Goal: Transaction & Acquisition: Purchase product/service

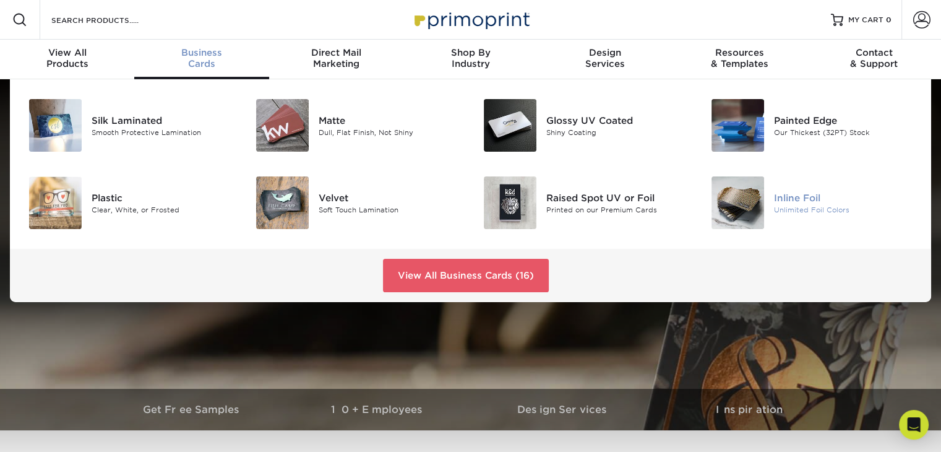
click at [748, 209] on img at bounding box center [737, 202] width 53 height 53
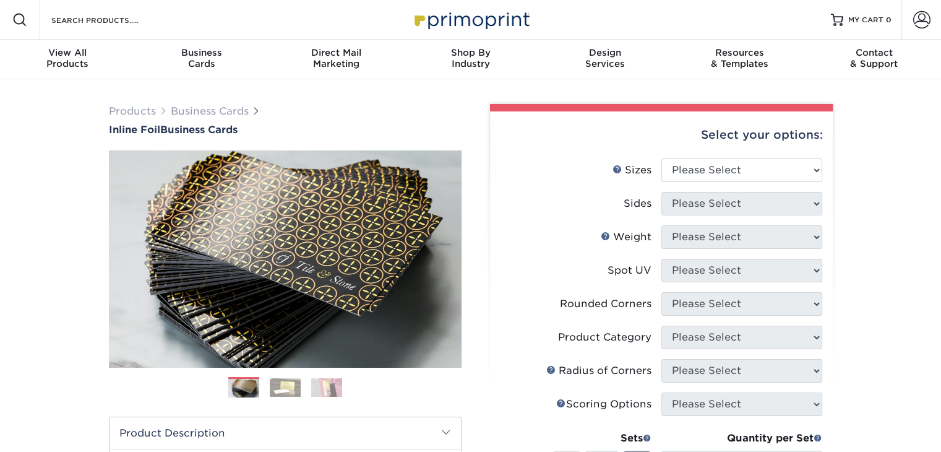
click at [285, 389] on img at bounding box center [285, 387] width 31 height 19
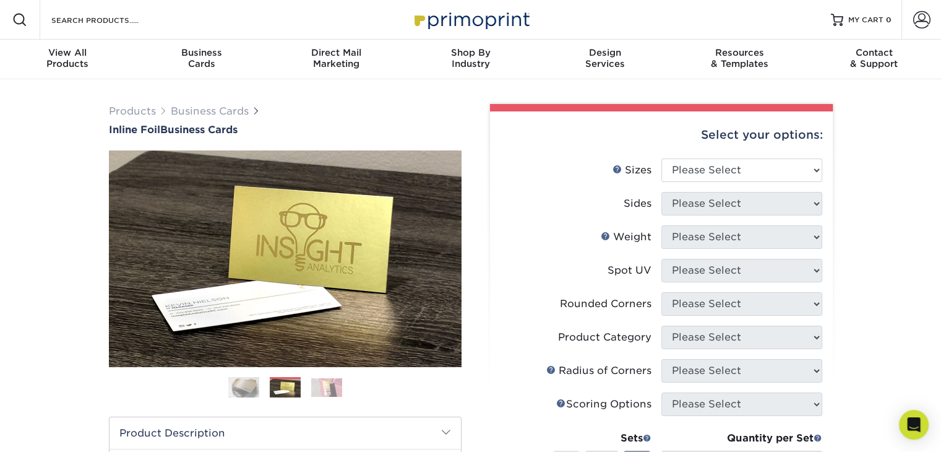
click at [319, 389] on img at bounding box center [326, 387] width 31 height 19
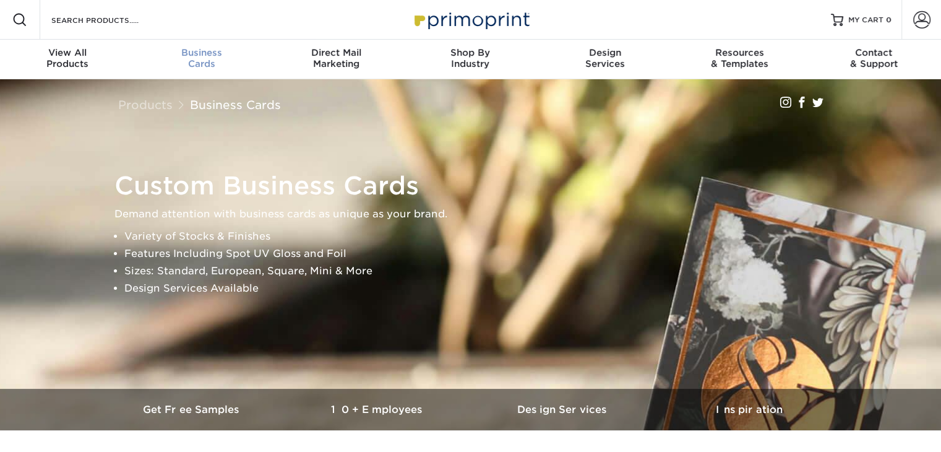
scroll to position [1, 0]
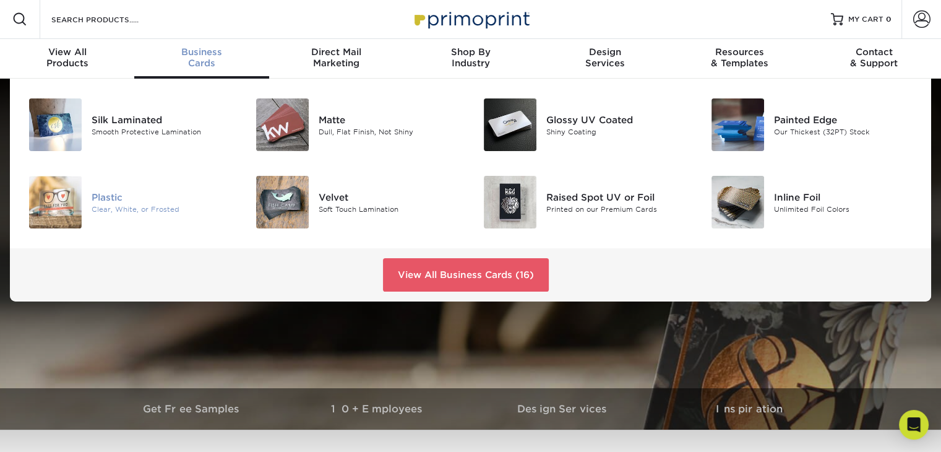
click at [77, 207] on img at bounding box center [55, 202] width 53 height 53
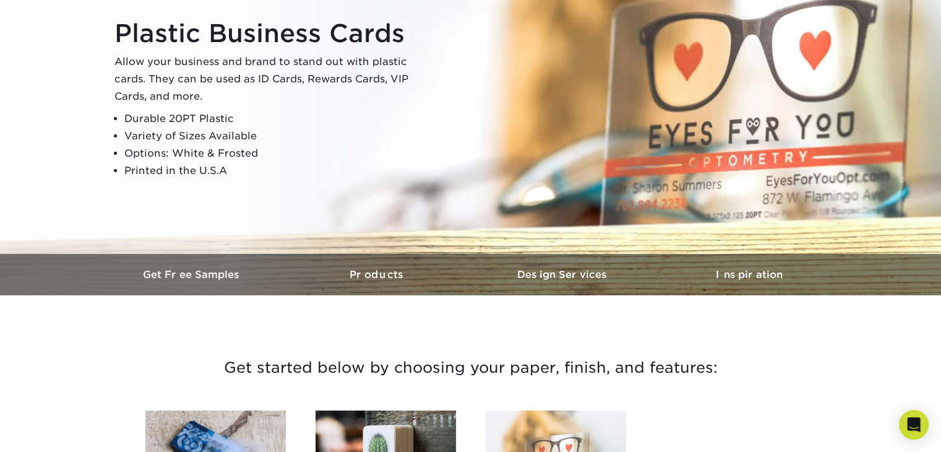
scroll to position [134, 0]
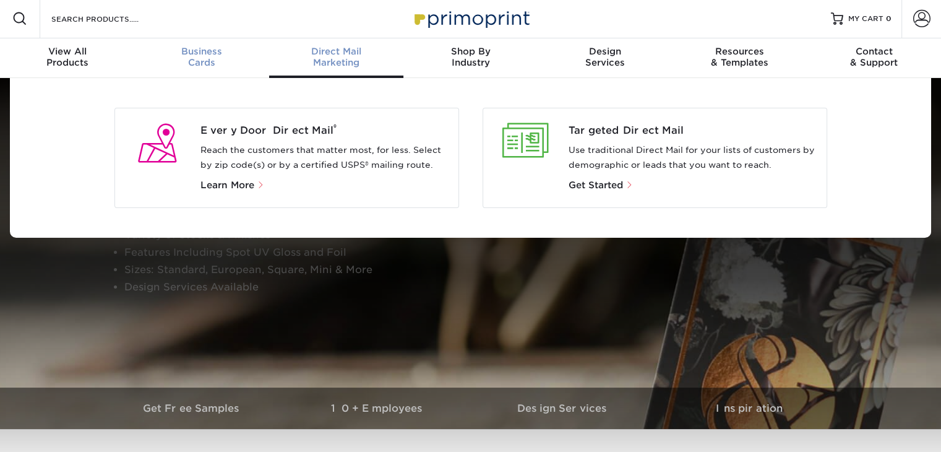
scroll to position [2, 0]
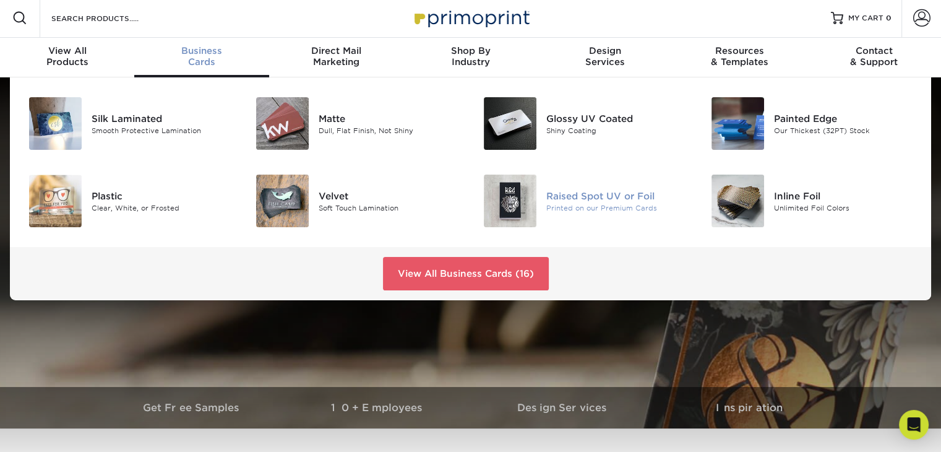
drag, startPoint x: 507, startPoint y: 217, endPoint x: 499, endPoint y: 217, distance: 8.0
click at [499, 217] on img at bounding box center [510, 200] width 53 height 53
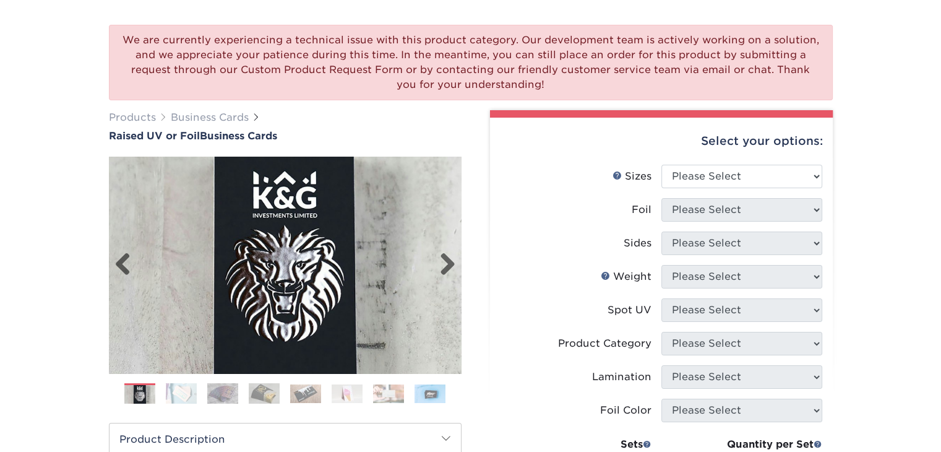
scroll to position [203, 0]
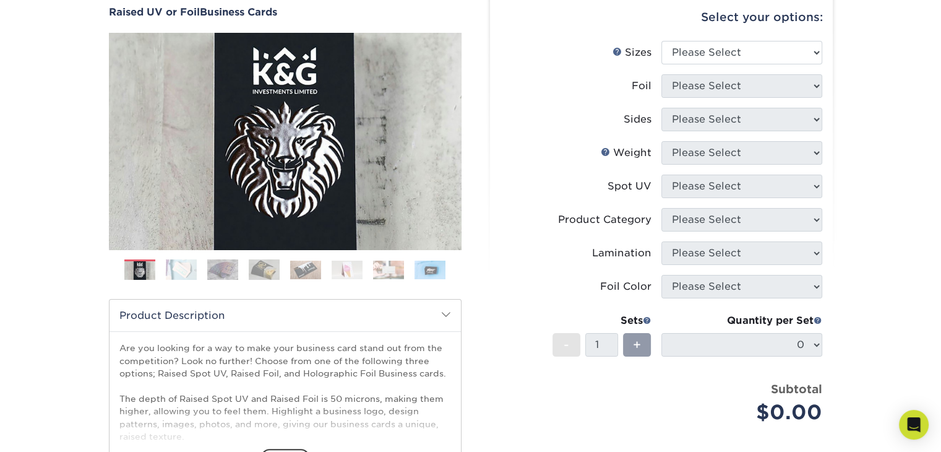
click at [221, 269] on img at bounding box center [222, 269] width 31 height 21
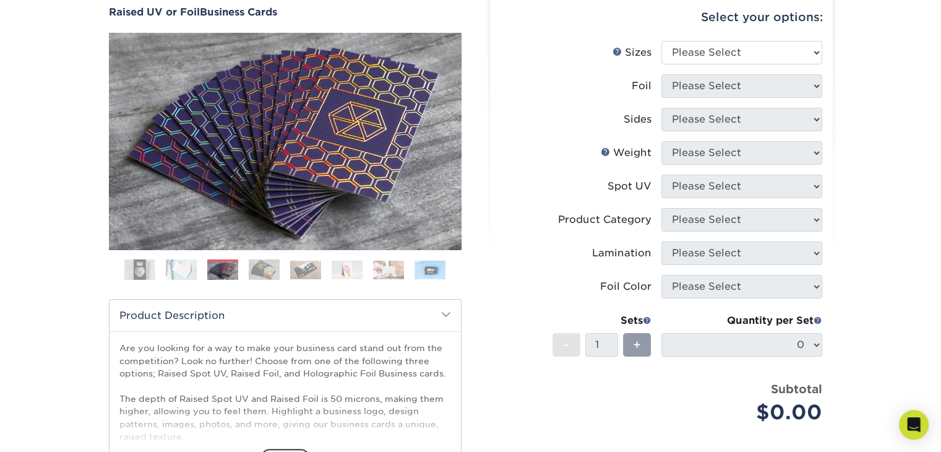
click at [272, 270] on img at bounding box center [264, 269] width 31 height 21
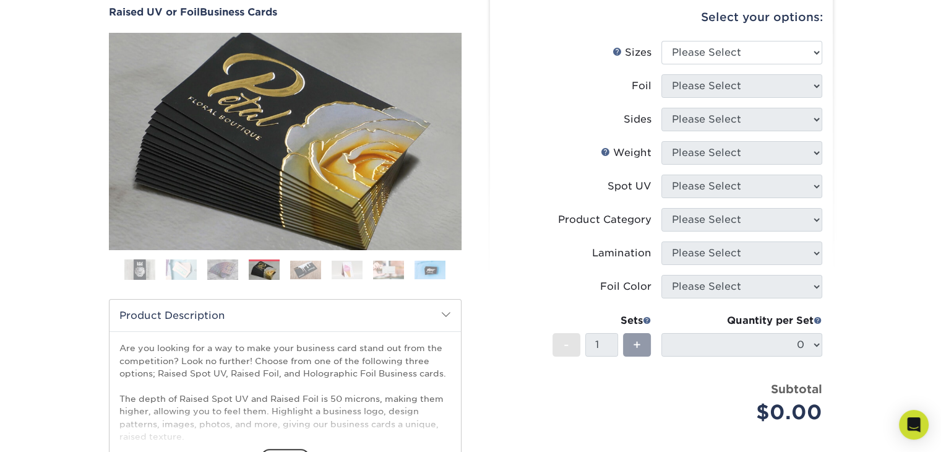
click at [317, 273] on img at bounding box center [305, 269] width 31 height 19
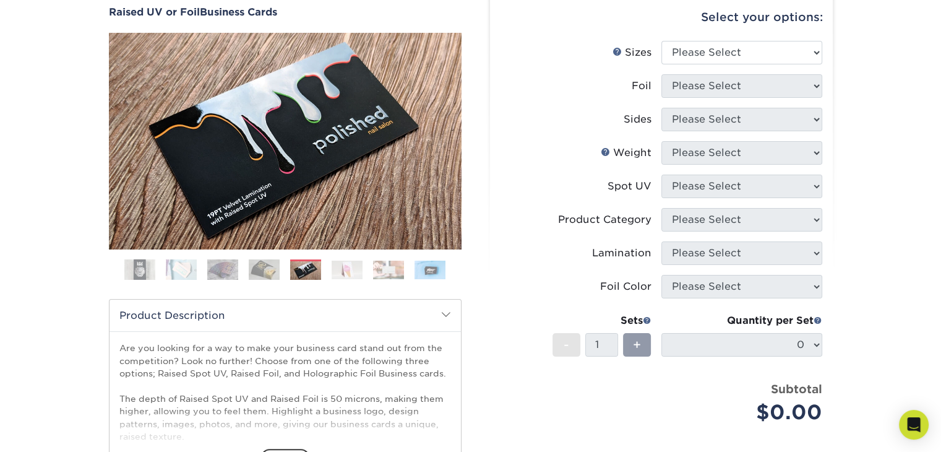
click at [366, 273] on ol at bounding box center [285, 274] width 353 height 30
click at [393, 272] on img at bounding box center [388, 269] width 31 height 19
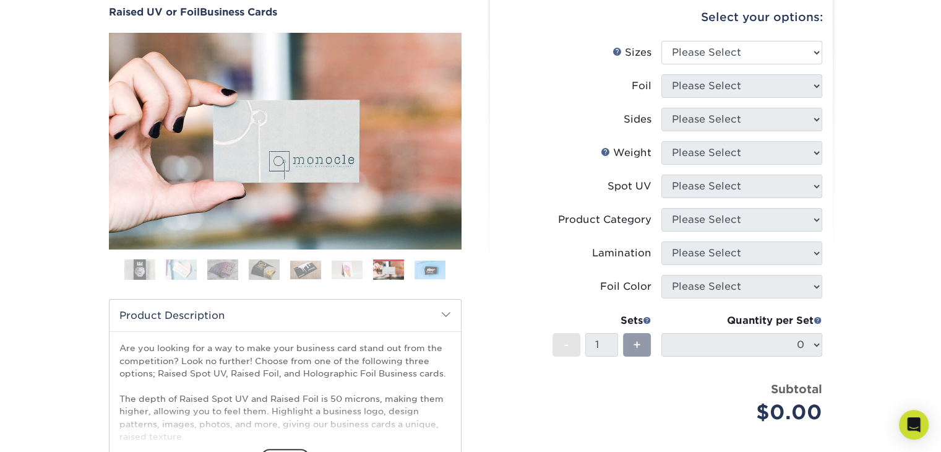
click at [432, 272] on img at bounding box center [429, 269] width 31 height 19
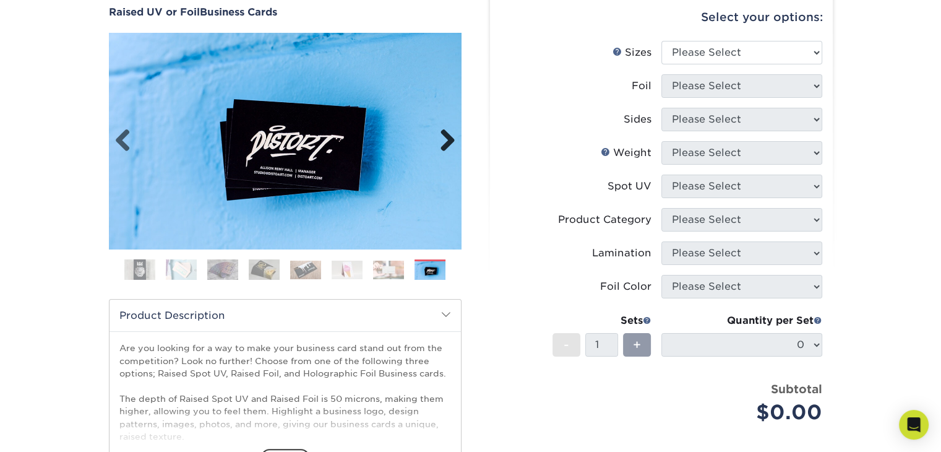
click at [450, 140] on link "Next" at bounding box center [443, 141] width 25 height 25
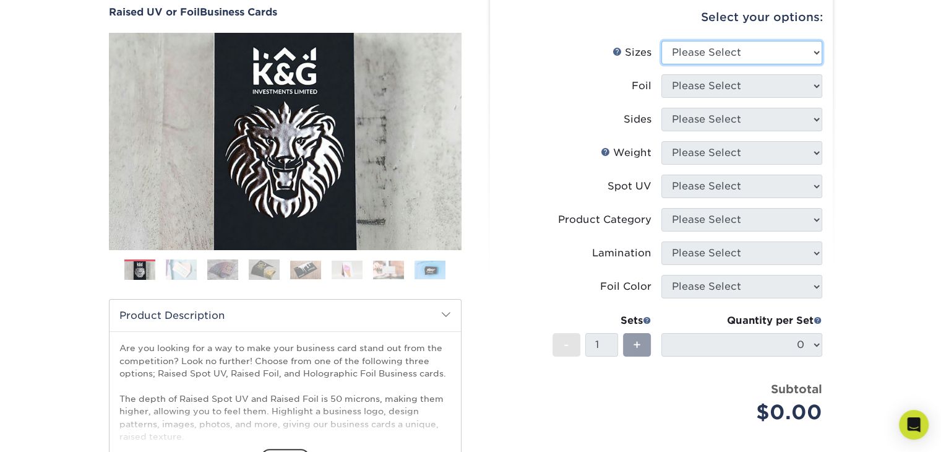
click at [811, 56] on select "Please Select 2" x 3.5" - Standard" at bounding box center [741, 53] width 161 height 24
select select "2.00x3.50"
click at [661, 41] on select "Please Select 2" x 3.5" - Standard" at bounding box center [741, 53] width 161 height 24
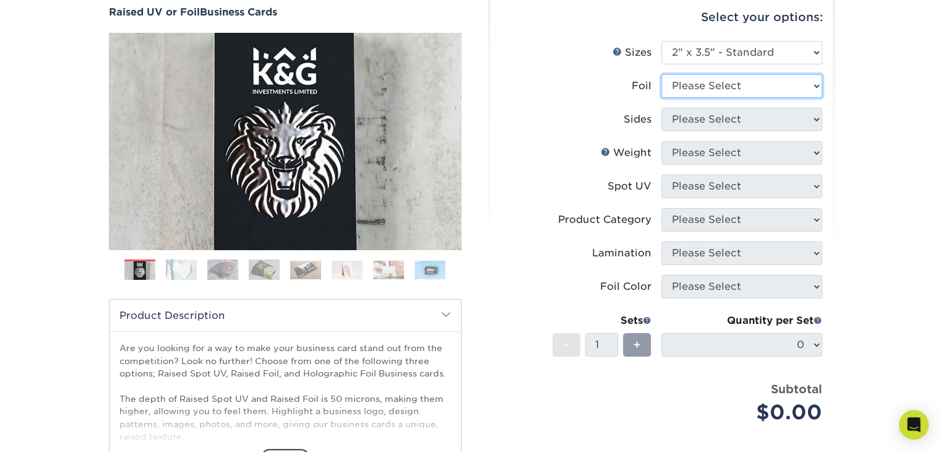
click at [802, 86] on select "Please Select No Yes" at bounding box center [741, 86] width 161 height 24
select select "1"
click at [661, 74] on select "Please Select No Yes" at bounding box center [741, 86] width 161 height 24
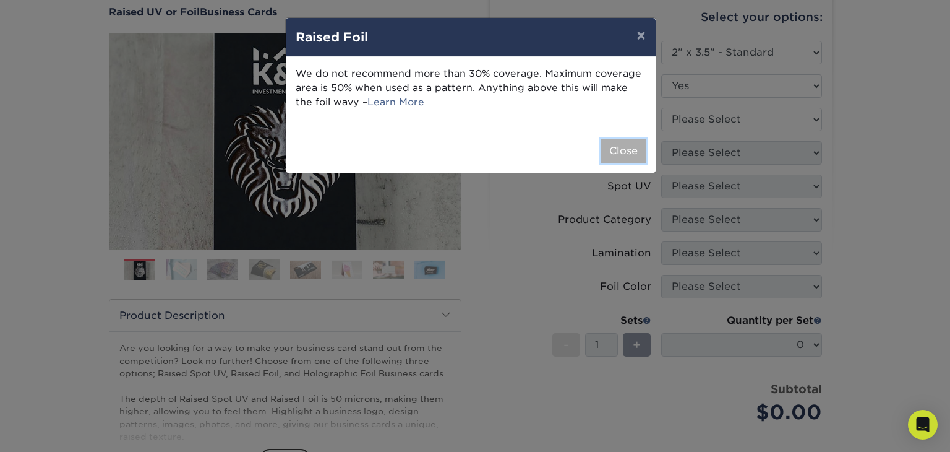
click at [636, 143] on button "Close" at bounding box center [623, 151] width 45 height 24
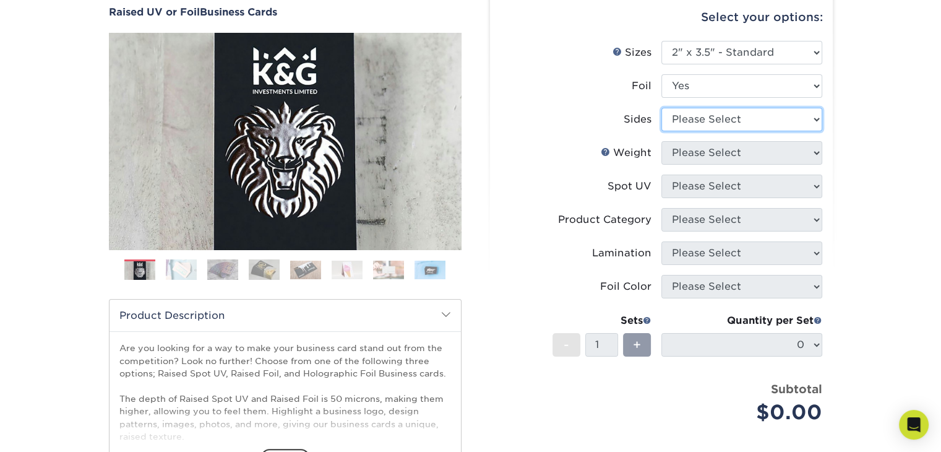
click at [739, 123] on select "Please Select Print Both Sides - Foil Both Sides Print Both Sides - Foil Front …" at bounding box center [741, 120] width 161 height 24
click at [746, 305] on li "Foil Color Please Select" at bounding box center [661, 291] width 322 height 33
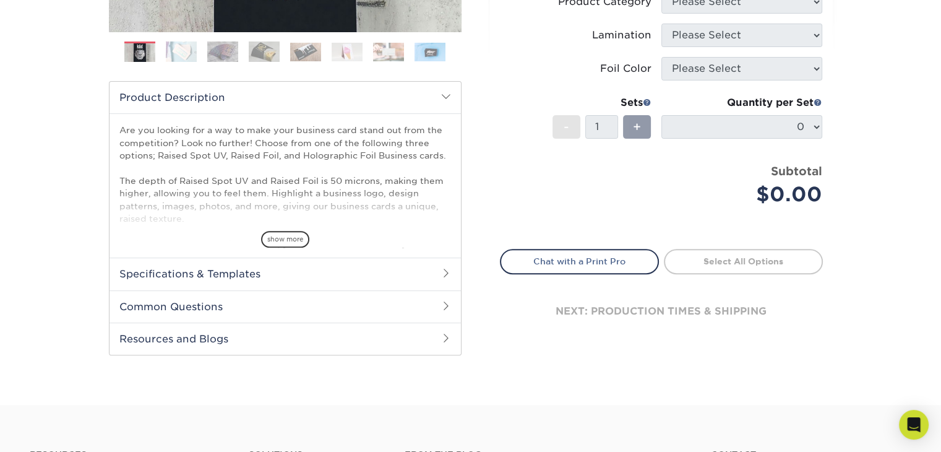
scroll to position [433, 0]
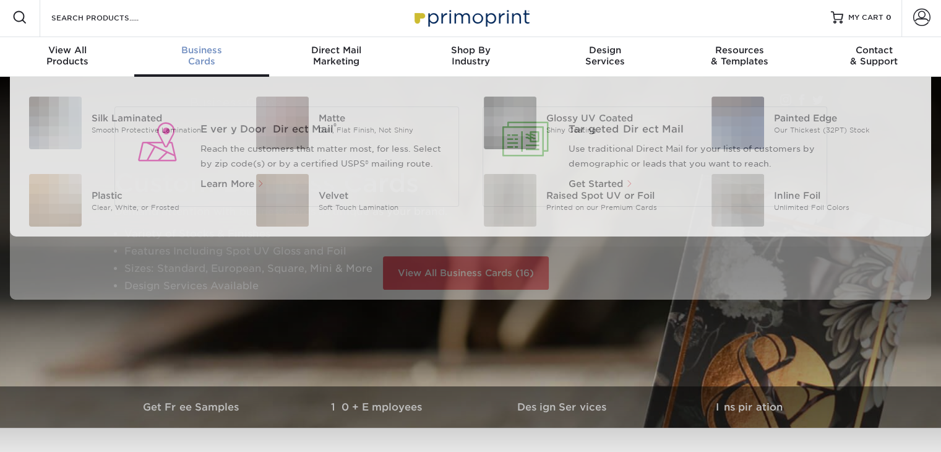
scroll to position [2, 0]
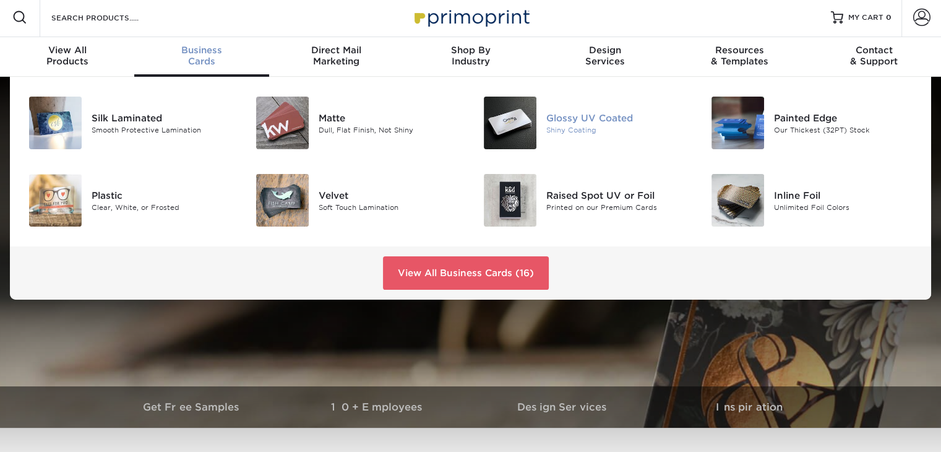
click at [490, 108] on img at bounding box center [510, 123] width 53 height 53
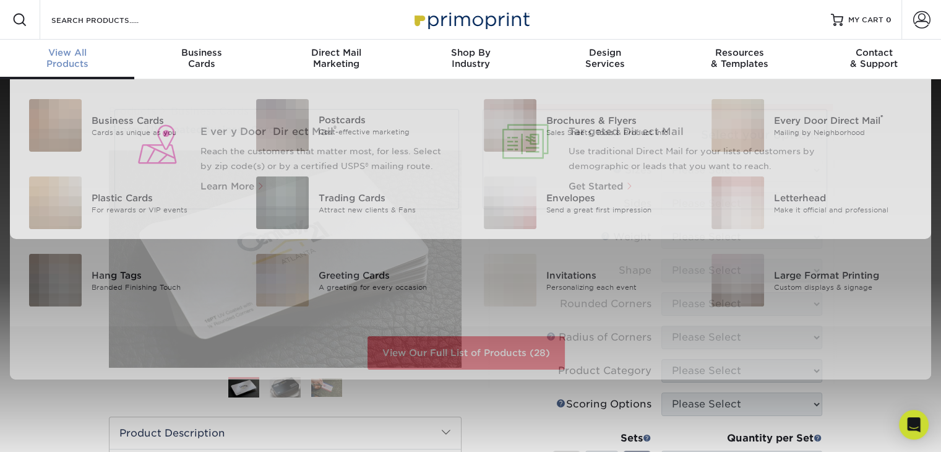
scroll to position [1, 0]
